Goal: Navigation & Orientation: Find specific page/section

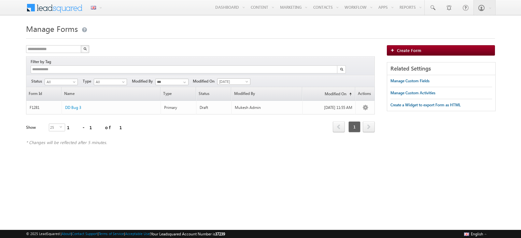
click at [228, 121] on div "Refresh first prev 1 next last 1 - 1 of 1" at bounding box center [200, 124] width 348 height 19
